Goal: Transaction & Acquisition: Purchase product/service

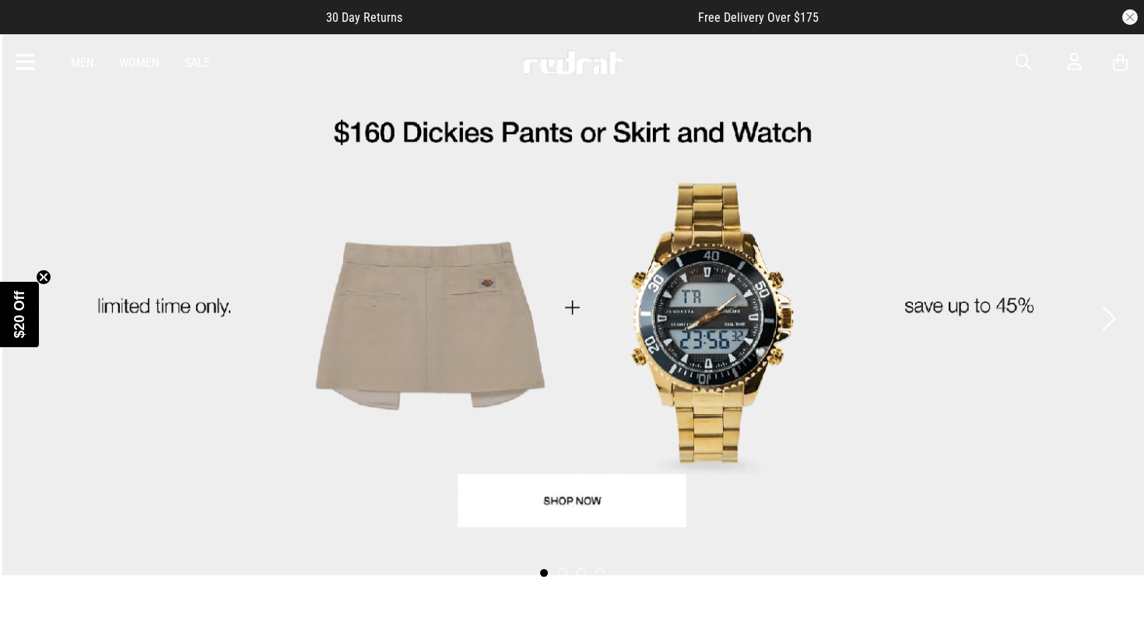
click at [1130, 12] on button "button" at bounding box center [1130, 17] width 16 height 16
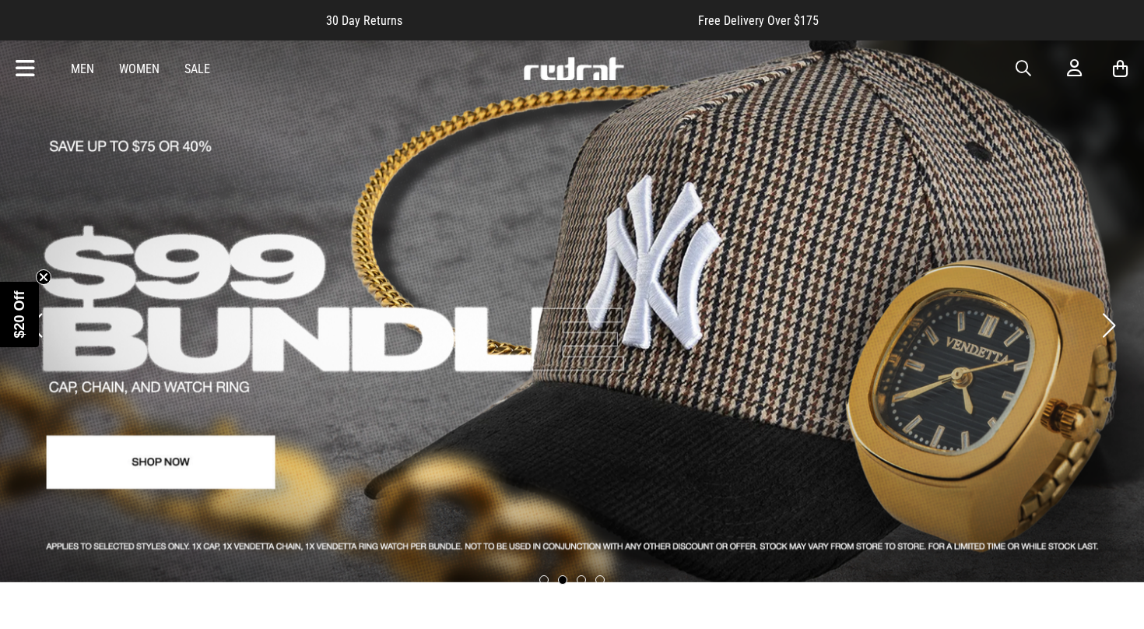
click at [1065, 72] on div "Men Women Sale Sign in New Back Footwear Back Mens Back Womens Back Youth & Kid…" at bounding box center [572, 68] width 1136 height 56
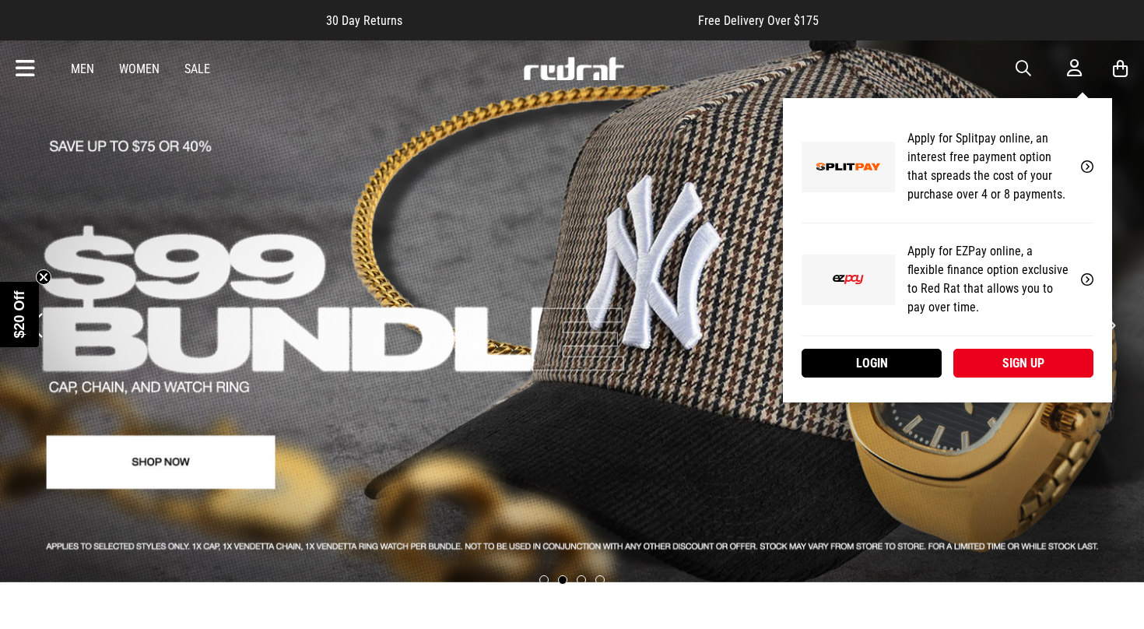
click at [1075, 72] on icon at bounding box center [1074, 67] width 15 height 19
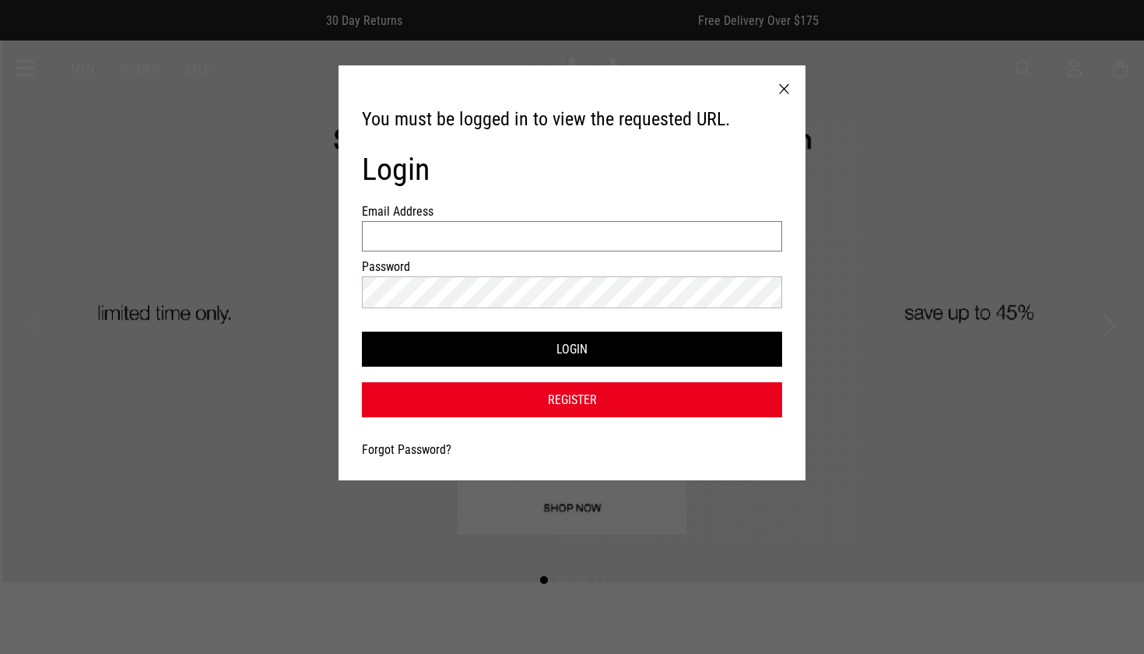
click at [534, 246] on input "Email Address" at bounding box center [572, 236] width 420 height 30
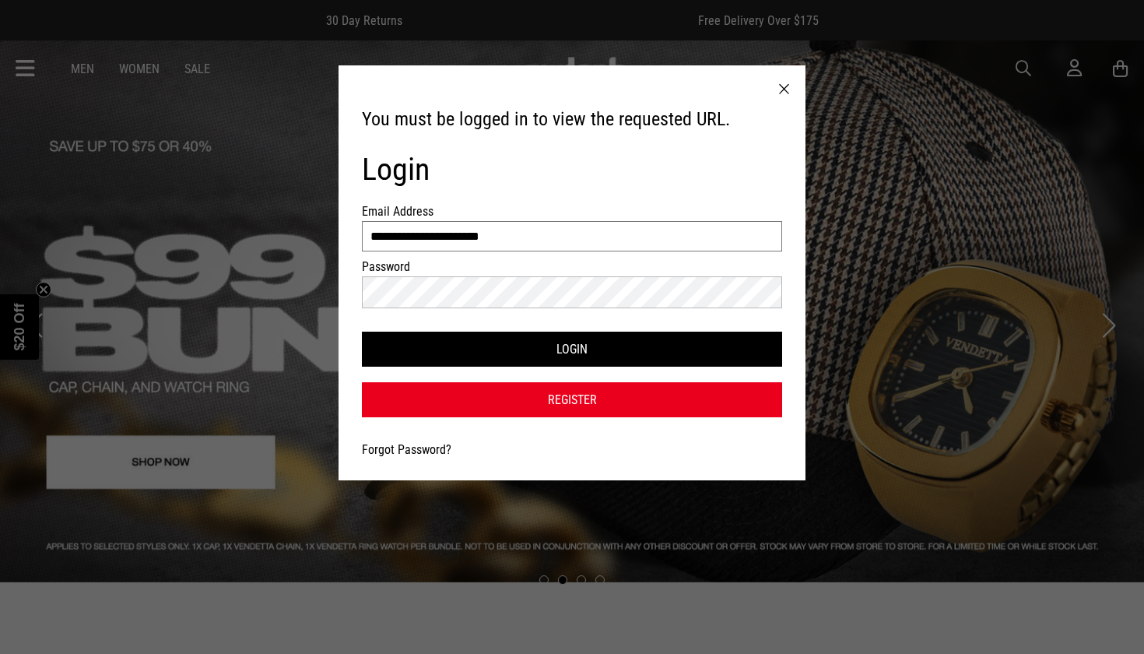
type input "**********"
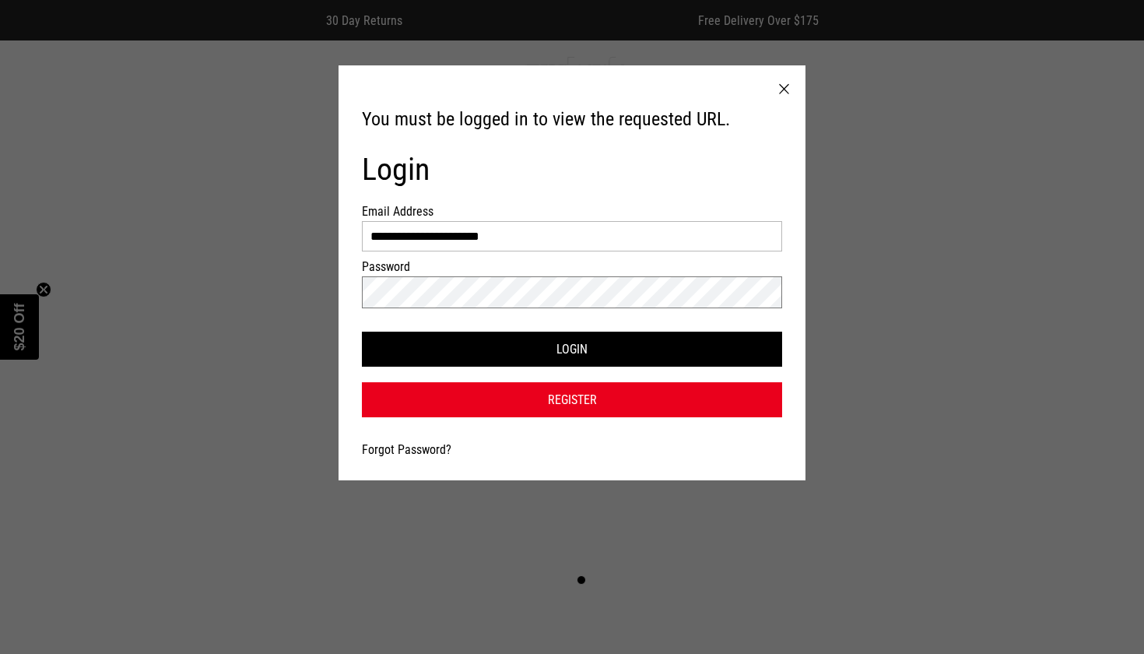
click at [572, 349] on button "Login" at bounding box center [572, 348] width 420 height 35
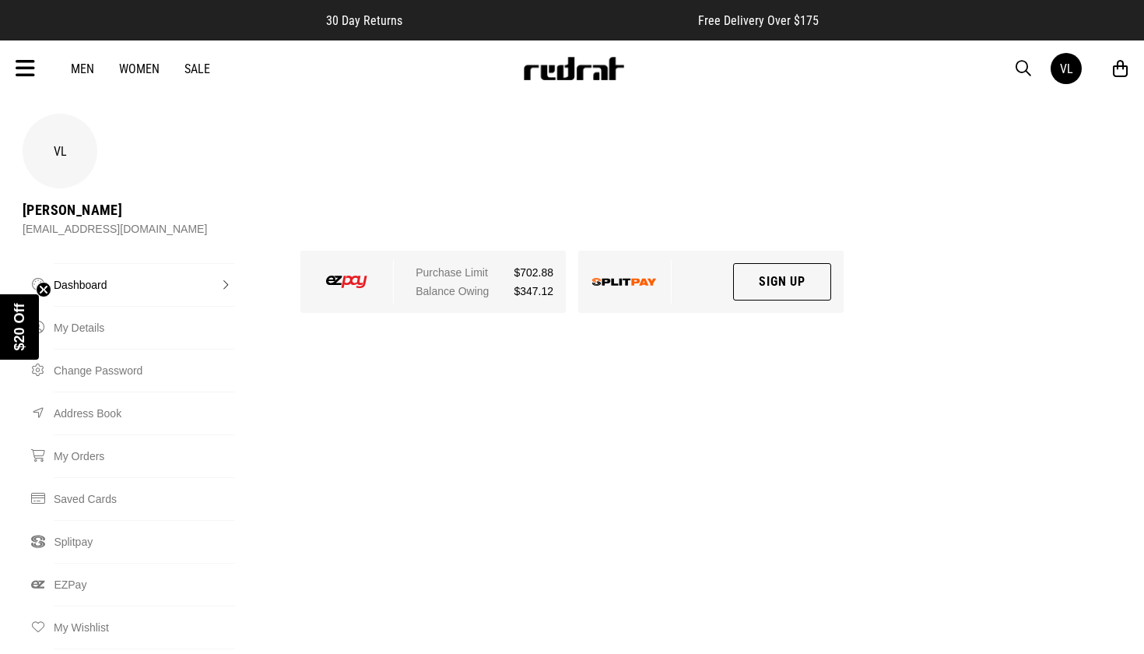
click at [130, 68] on link "Women" at bounding box center [139, 68] width 40 height 15
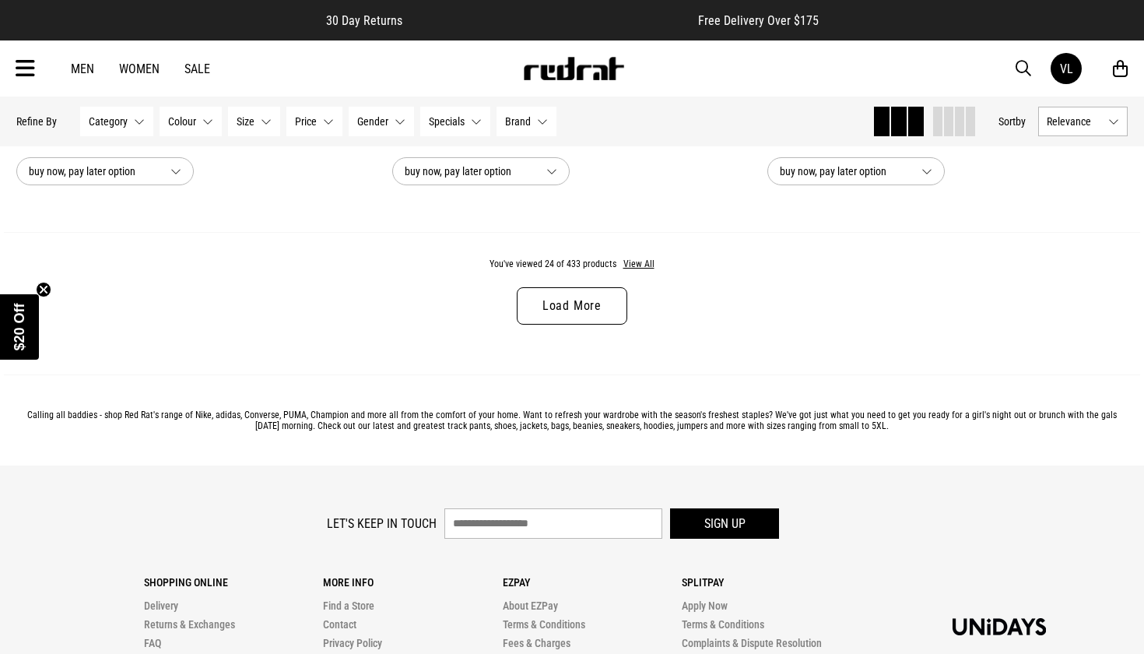
scroll to position [5037, 0]
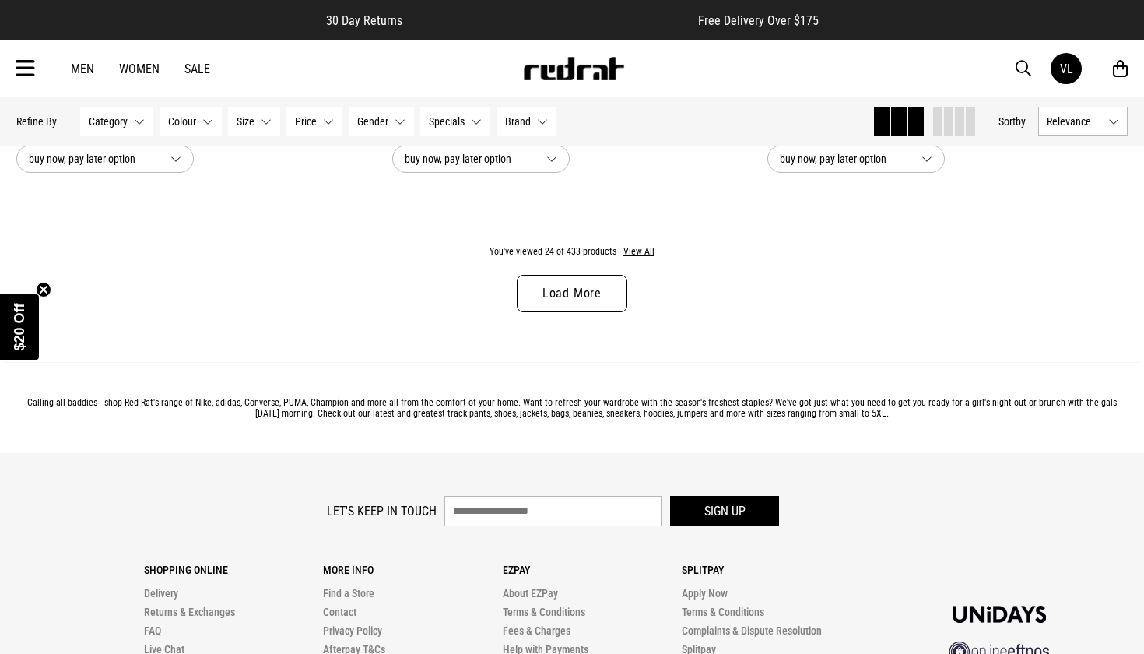
click at [17, 73] on icon at bounding box center [25, 69] width 19 height 26
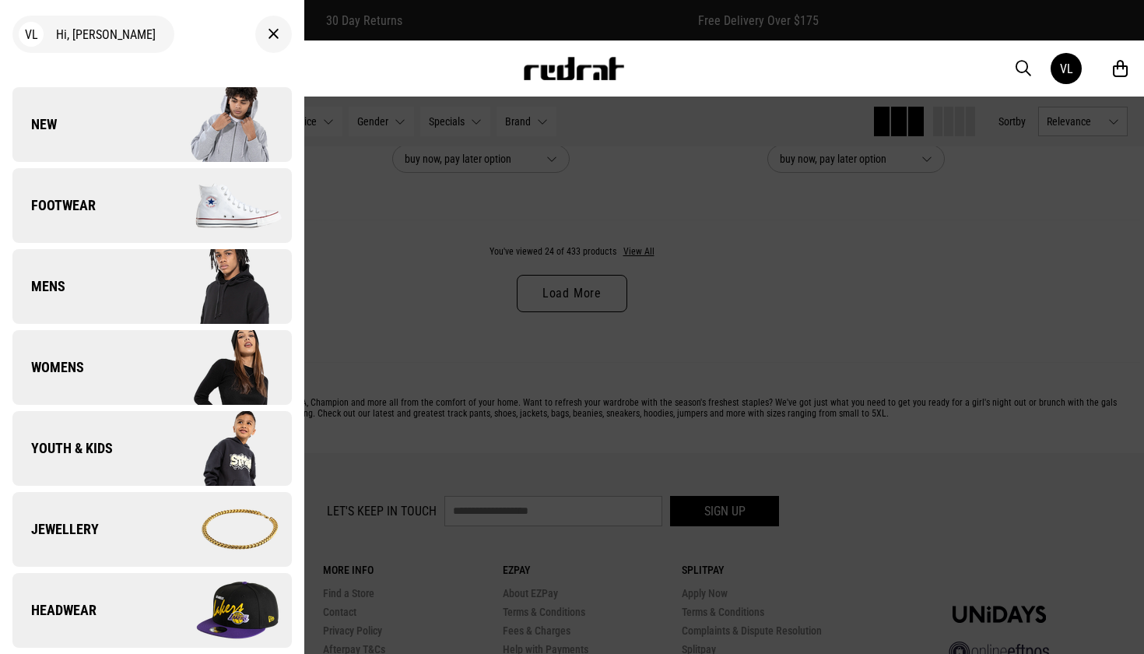
click at [89, 362] on link "Womens" at bounding box center [151, 367] width 279 height 75
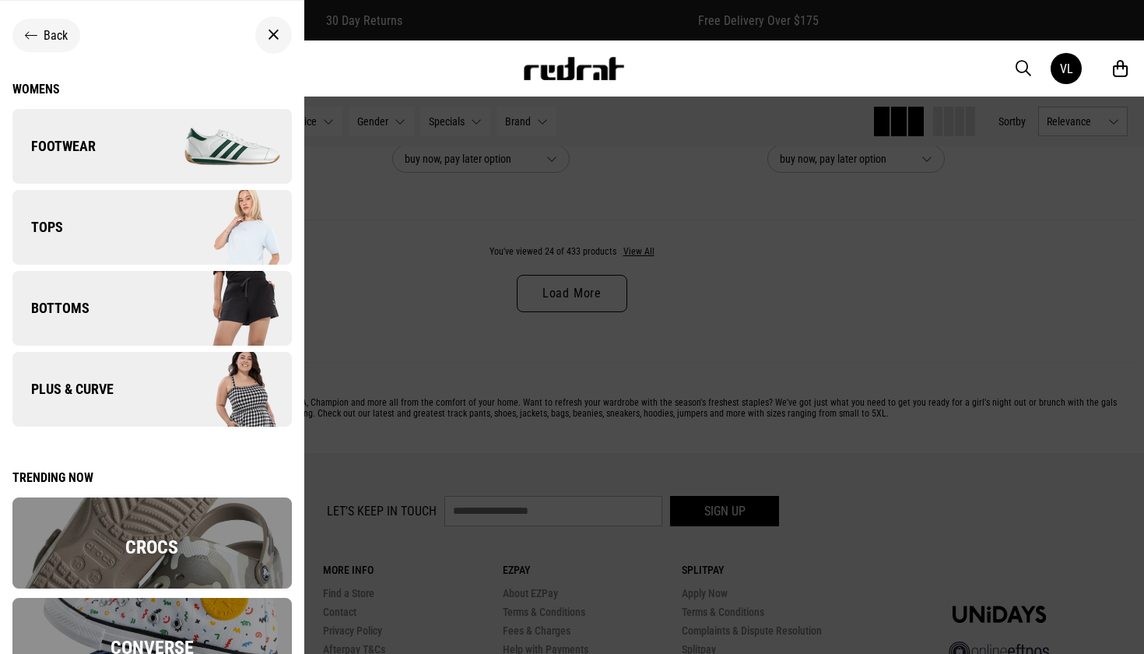
click at [135, 151] on link "Footwear" at bounding box center [151, 146] width 279 height 75
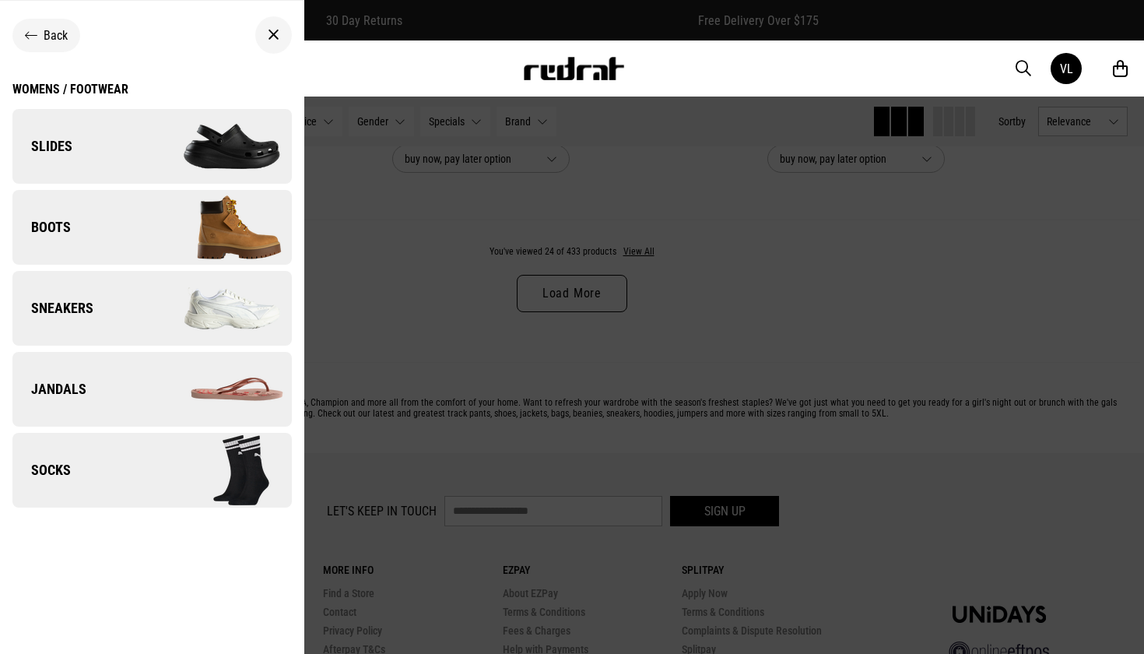
click at [649, 392] on div at bounding box center [572, 327] width 1144 height 654
